Goal: Task Accomplishment & Management: Manage account settings

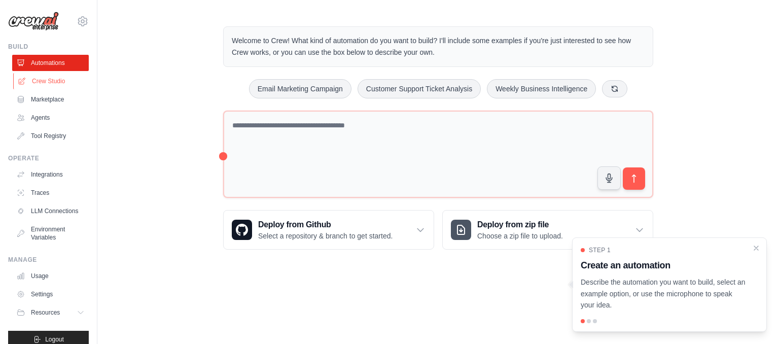
click at [80, 77] on link "Crew Studio" at bounding box center [51, 81] width 77 height 16
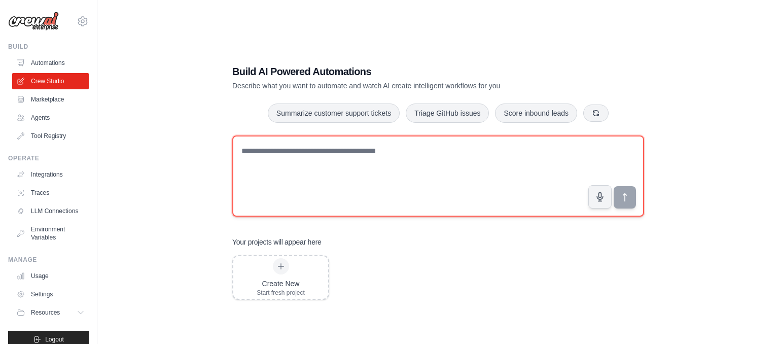
click at [499, 215] on textarea at bounding box center [438, 175] width 412 height 81
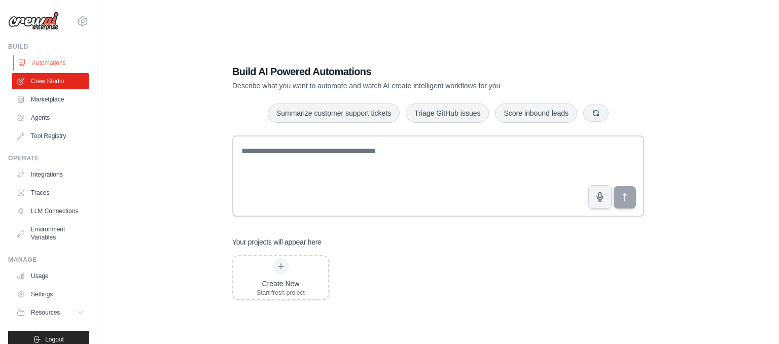
click at [39, 64] on link "Automations" at bounding box center [51, 63] width 77 height 16
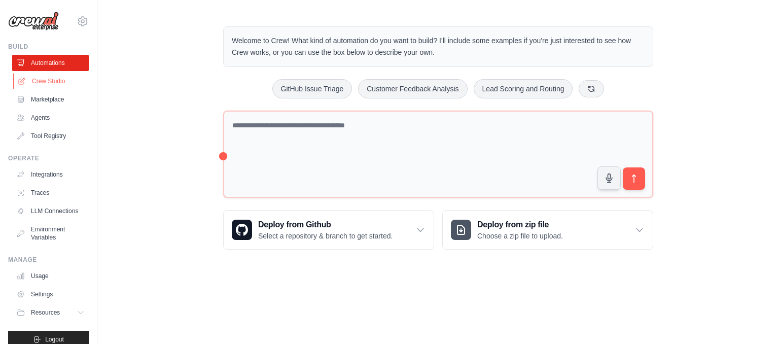
click at [68, 80] on link "Crew Studio" at bounding box center [51, 81] width 77 height 16
click at [39, 24] on img at bounding box center [33, 21] width 51 height 19
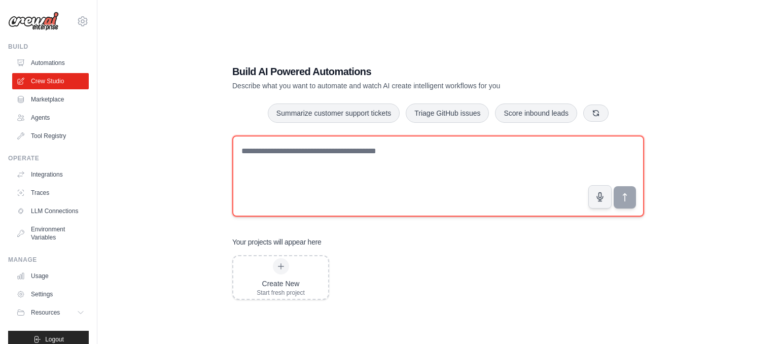
click at [383, 186] on textarea at bounding box center [438, 175] width 412 height 81
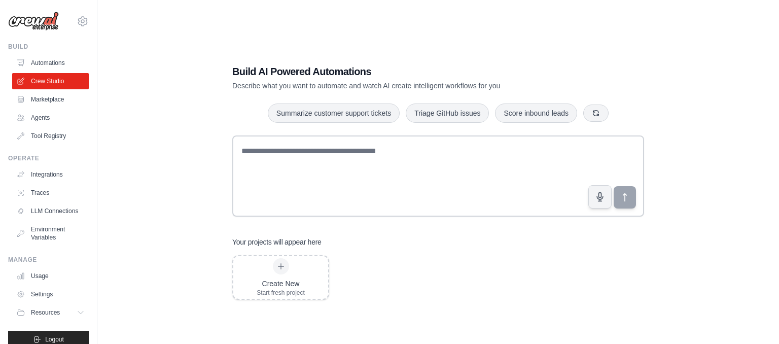
click at [48, 25] on img at bounding box center [33, 21] width 51 height 19
click at [29, 29] on img at bounding box center [33, 21] width 51 height 19
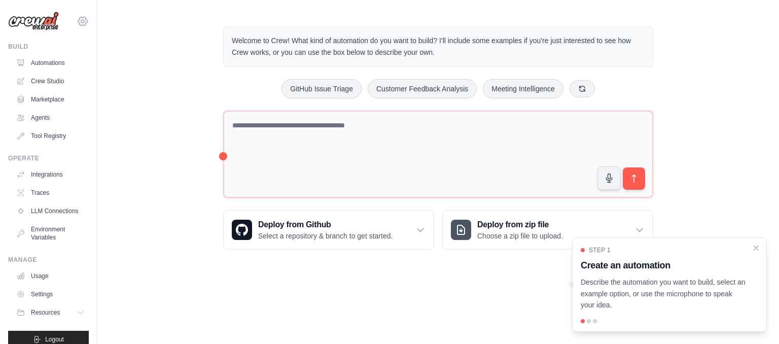
click at [79, 25] on icon at bounding box center [83, 21] width 12 height 12
click at [70, 69] on link "Settings" at bounding box center [82, 68] width 89 height 18
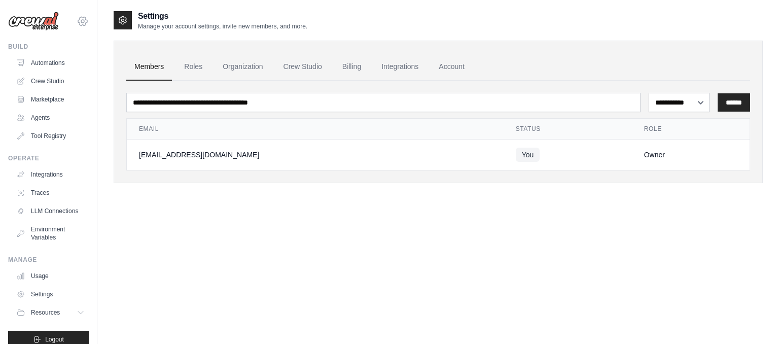
click at [85, 21] on icon at bounding box center [83, 21] width 12 height 12
click at [62, 67] on link "Settings" at bounding box center [82, 68] width 89 height 18
click at [83, 19] on icon at bounding box center [83, 21] width 12 height 12
click at [91, 42] on div "[EMAIL_ADDRESS][DOMAIN_NAME]" at bounding box center [82, 44] width 73 height 10
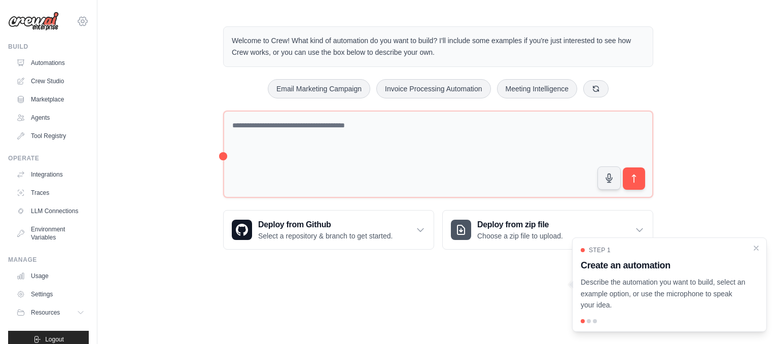
click at [82, 19] on icon at bounding box center [83, 21] width 12 height 12
click at [54, 67] on link "Settings" at bounding box center [82, 68] width 89 height 18
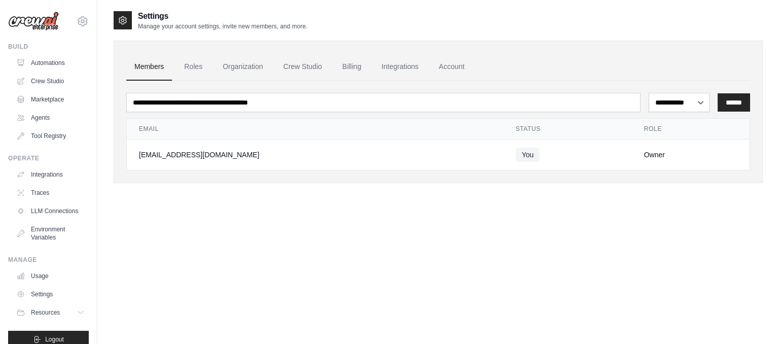
click at [34, 14] on img at bounding box center [33, 21] width 51 height 19
click at [433, 66] on link "Account" at bounding box center [452, 66] width 42 height 27
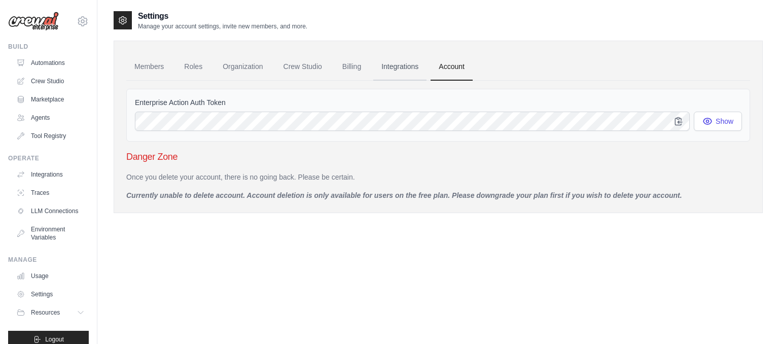
click at [394, 64] on link "Integrations" at bounding box center [399, 66] width 53 height 27
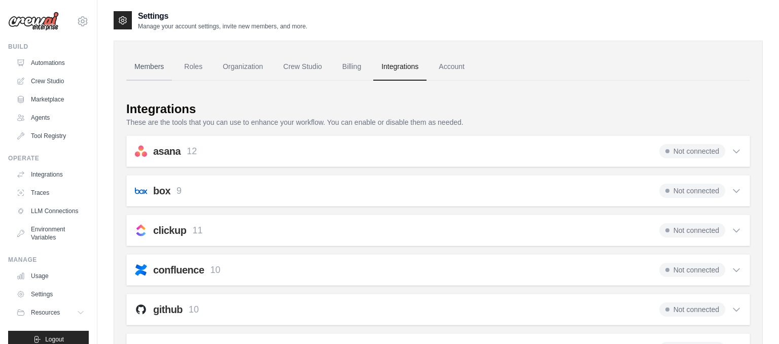
click at [147, 60] on link "Members" at bounding box center [149, 66] width 46 height 27
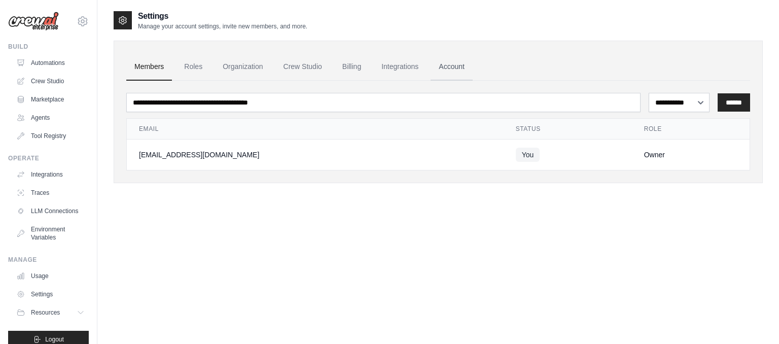
click at [456, 68] on link "Account" at bounding box center [452, 66] width 42 height 27
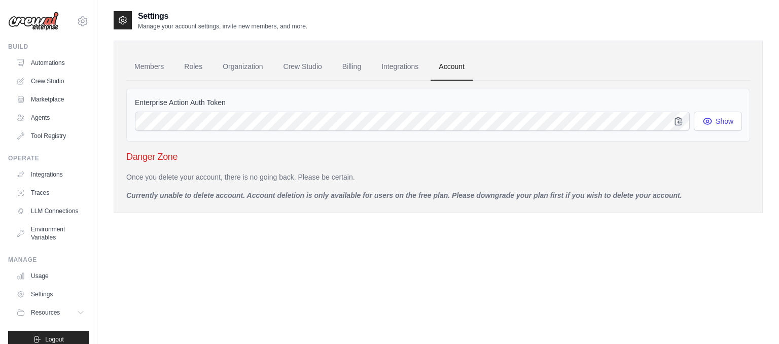
click at [474, 201] on div "Members Roles Organization Crew Studio Billing Integrations Account Enterprise …" at bounding box center [438, 127] width 649 height 172
click at [533, 207] on div "Members Roles Organization Crew Studio Billing Integrations Account Enterprise …" at bounding box center [438, 127] width 649 height 172
click at [192, 70] on link "Roles" at bounding box center [193, 66] width 34 height 27
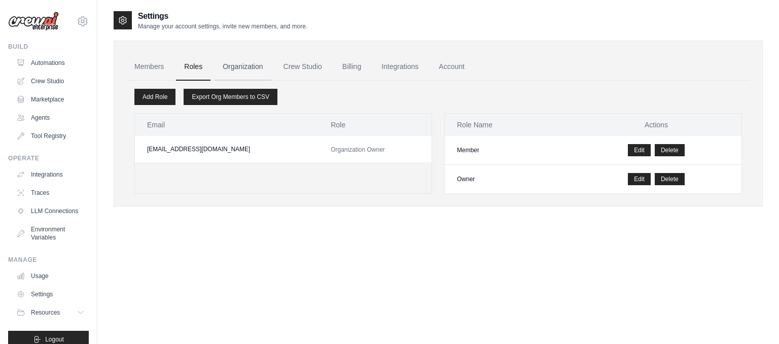
click at [240, 60] on link "Organization" at bounding box center [243, 66] width 56 height 27
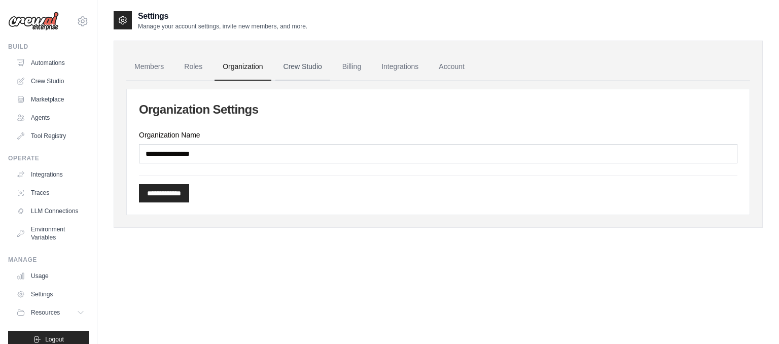
click at [295, 61] on link "Crew Studio" at bounding box center [302, 66] width 55 height 27
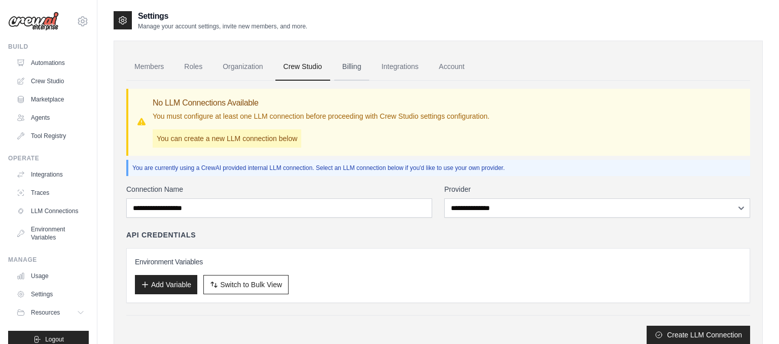
click at [356, 62] on link "Billing" at bounding box center [351, 66] width 35 height 27
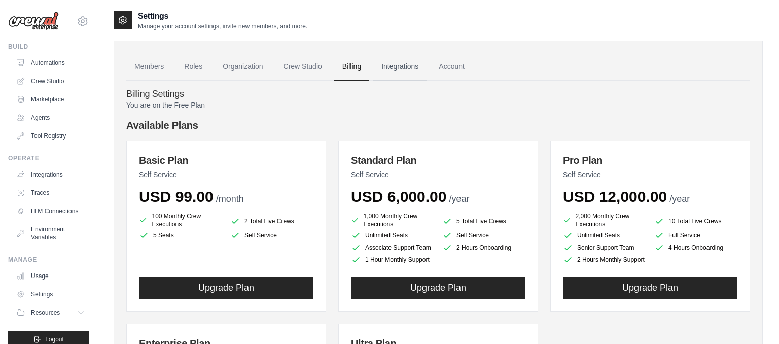
click at [414, 74] on link "Integrations" at bounding box center [399, 66] width 53 height 27
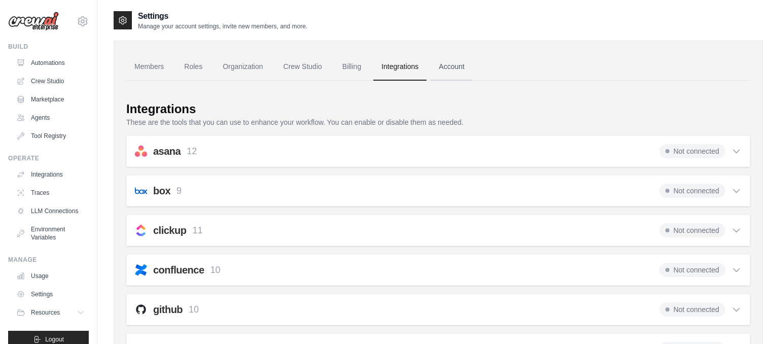
click at [443, 64] on link "Account" at bounding box center [452, 66] width 42 height 27
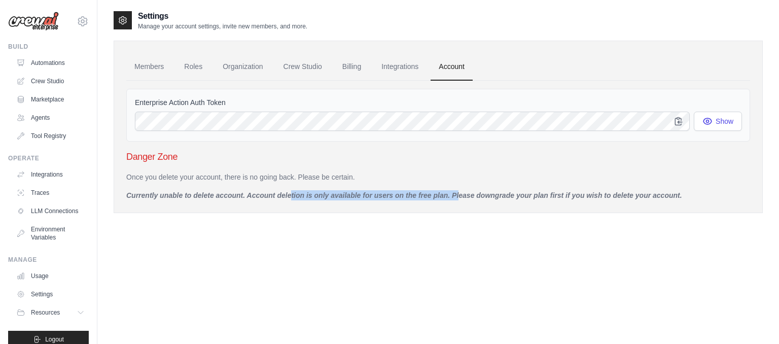
drag, startPoint x: 252, startPoint y: 199, endPoint x: 425, endPoint y: 214, distance: 174.2
click at [425, 214] on div "Settings Manage your account settings, invite new members, and more. Members Ro…" at bounding box center [438, 119] width 649 height 219
click at [160, 63] on link "Members" at bounding box center [149, 66] width 46 height 27
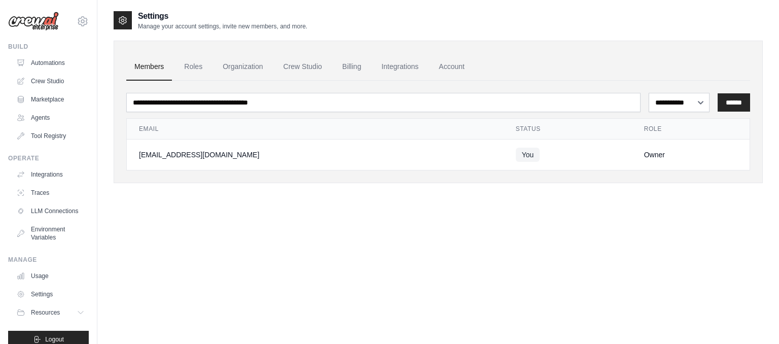
scroll to position [12, 0]
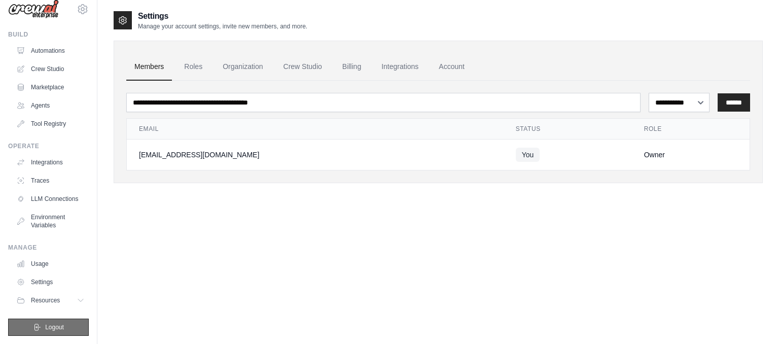
click at [50, 327] on span "Logout" at bounding box center [54, 327] width 19 height 8
